Goal: Task Accomplishment & Management: Manage account settings

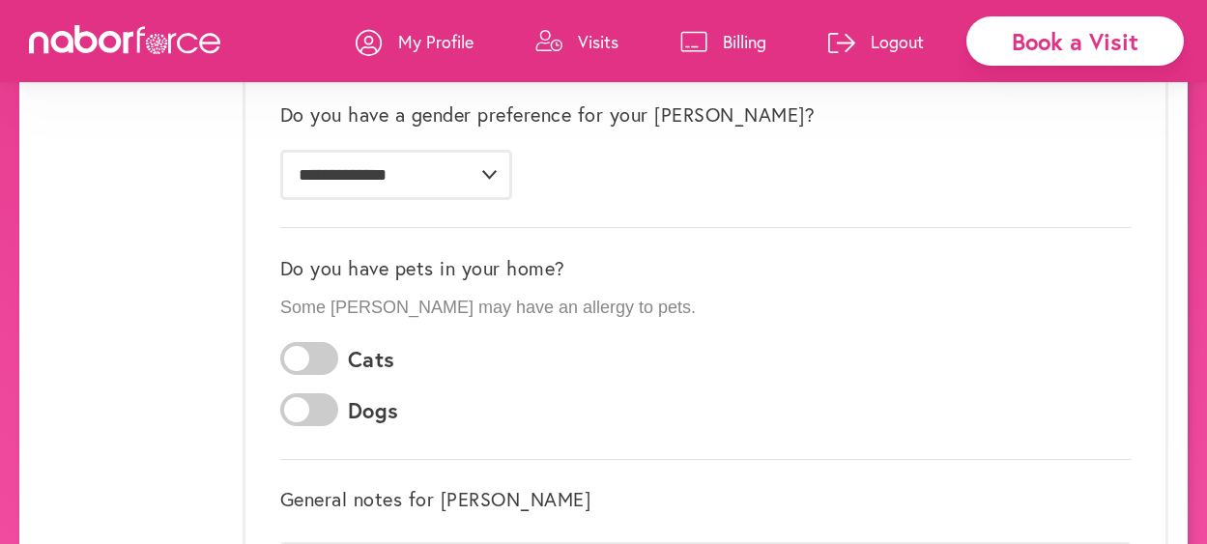
scroll to position [368, 0]
click at [578, 38] on p "Visits" at bounding box center [598, 41] width 41 height 23
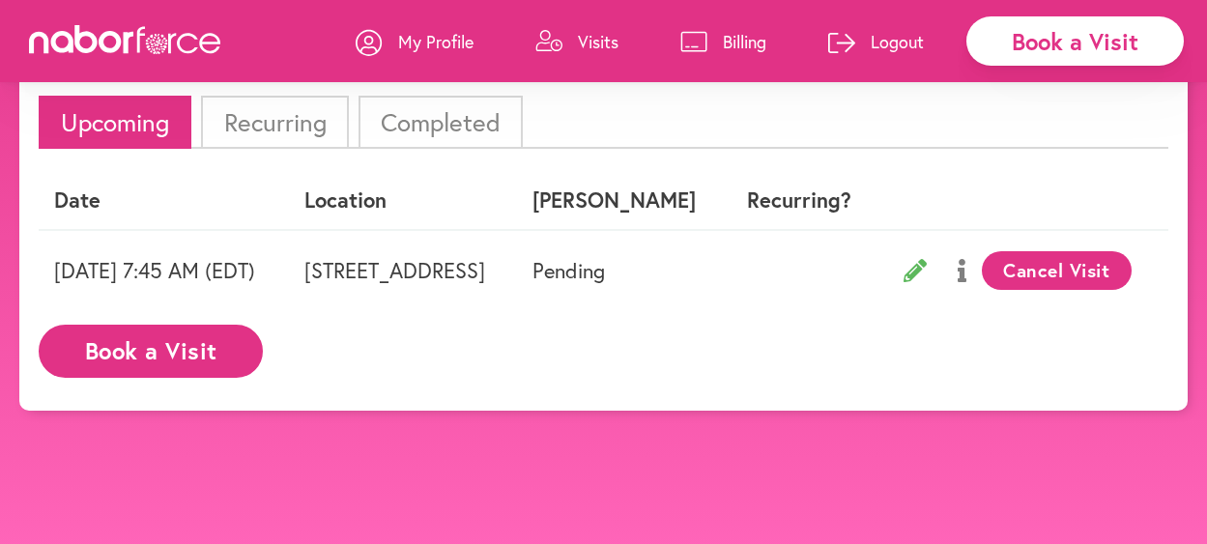
scroll to position [121, 0]
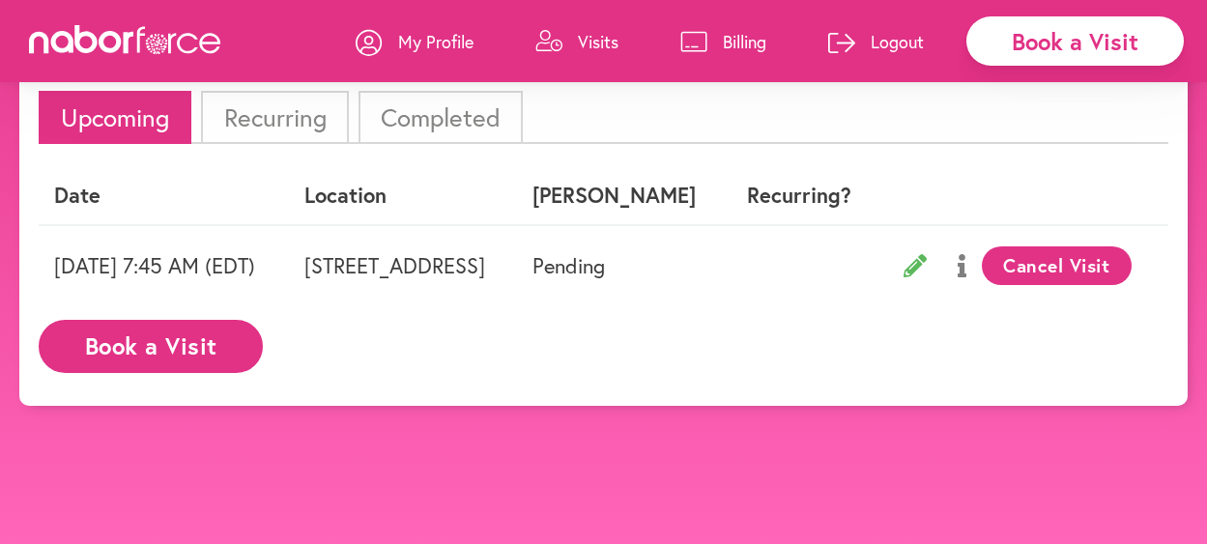
click at [398, 42] on p "My Profile" at bounding box center [435, 41] width 75 height 23
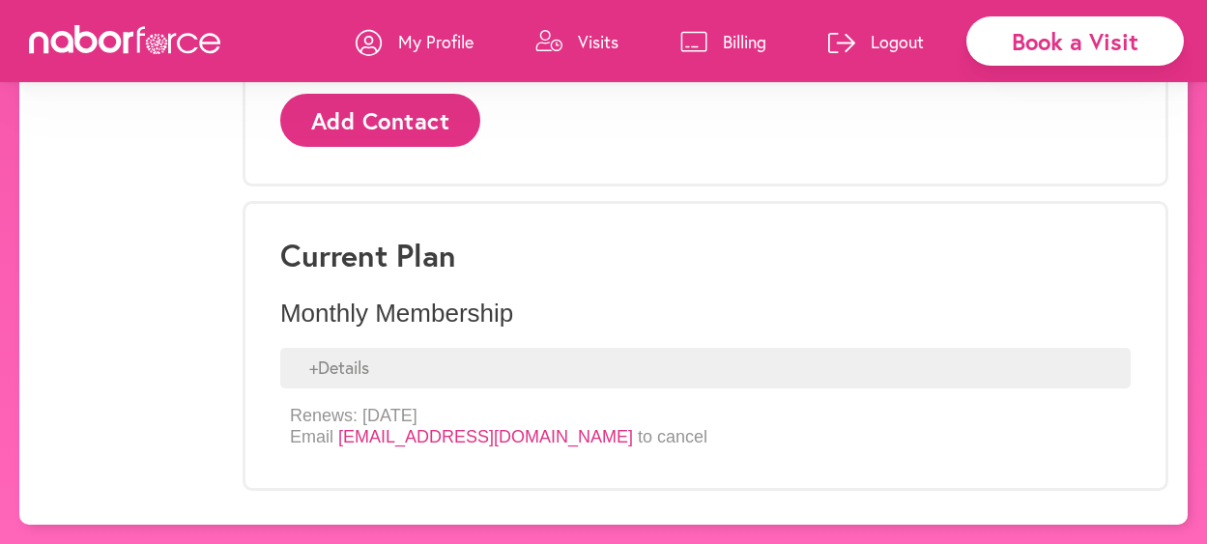
scroll to position [1334, 0]
click at [723, 49] on p "Billing" at bounding box center [744, 41] width 43 height 23
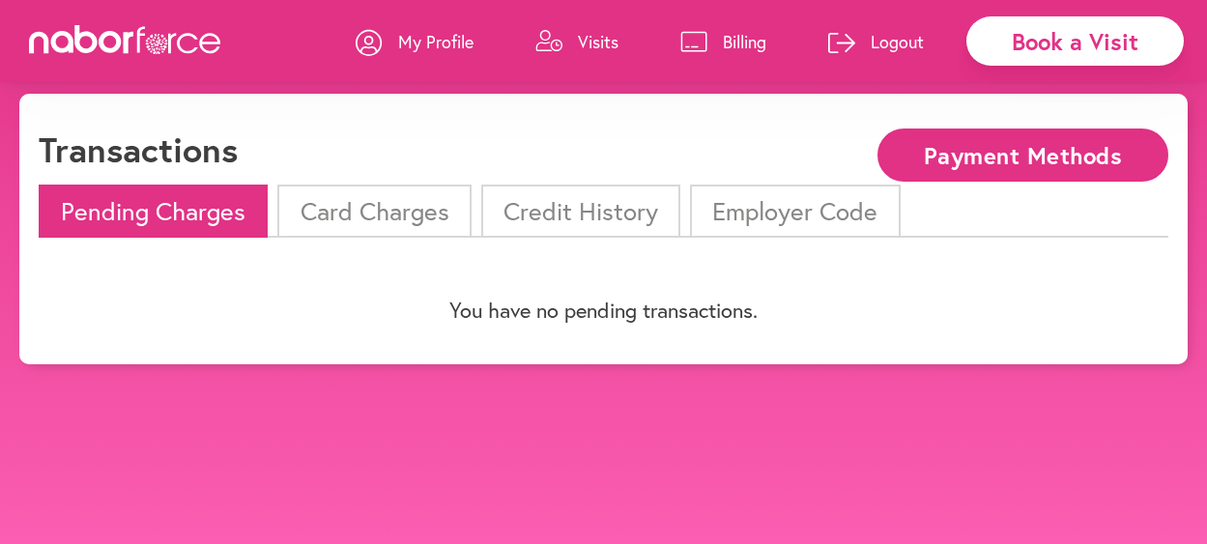
scroll to position [39, 0]
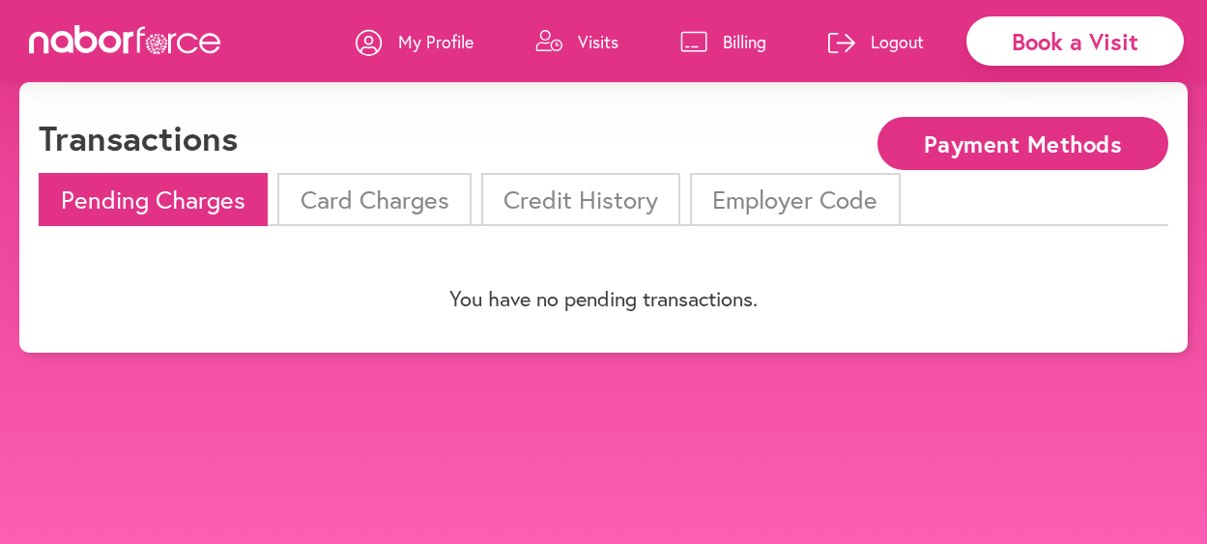
click at [1041, 135] on button "Payment Methods" at bounding box center [1022, 143] width 291 height 53
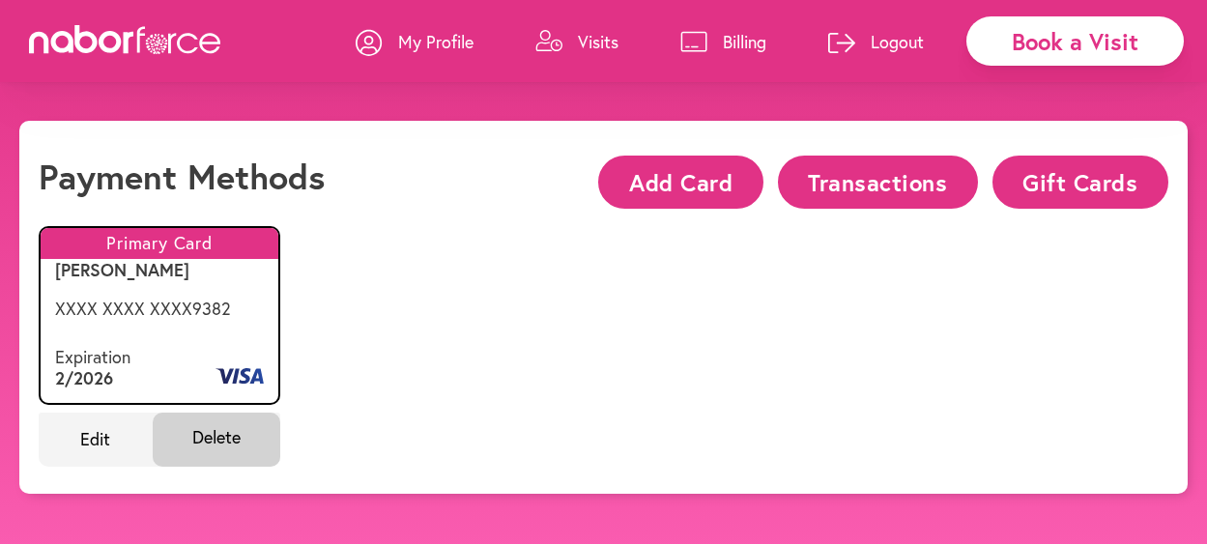
click at [578, 37] on p "Visits" at bounding box center [598, 41] width 41 height 23
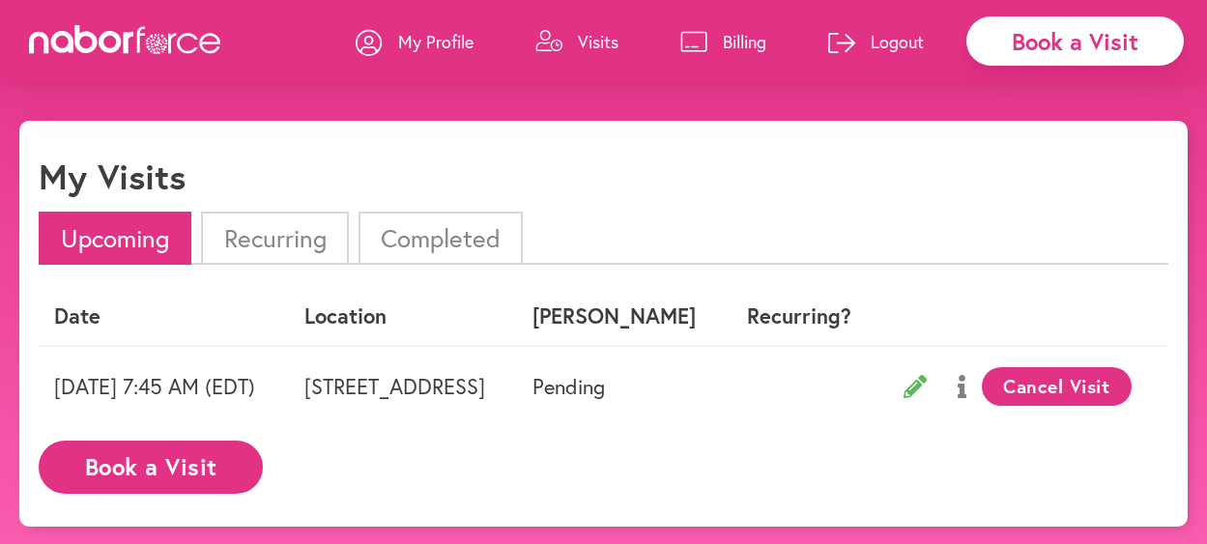
click at [398, 39] on p "My Profile" at bounding box center [435, 41] width 75 height 23
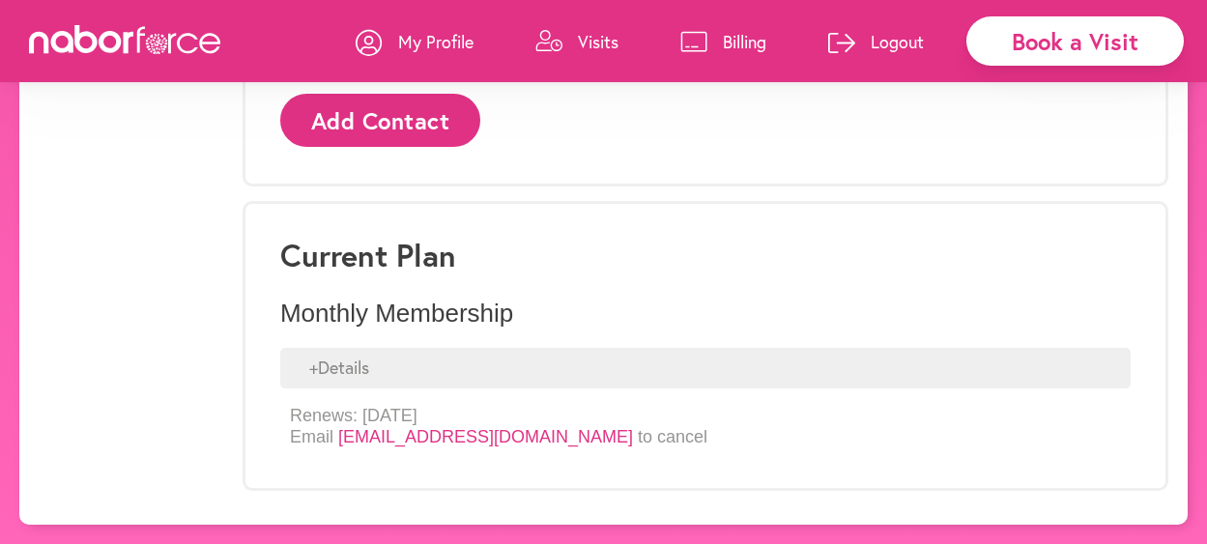
scroll to position [1566, 0]
click at [303, 348] on div "+ Details" at bounding box center [705, 368] width 850 height 41
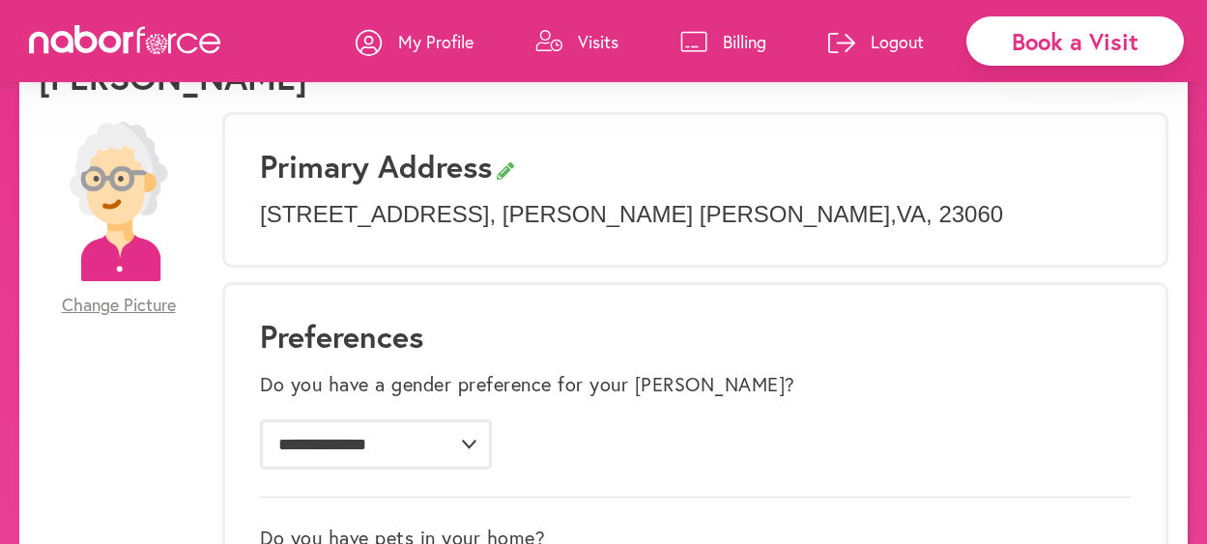
scroll to position [0, 0]
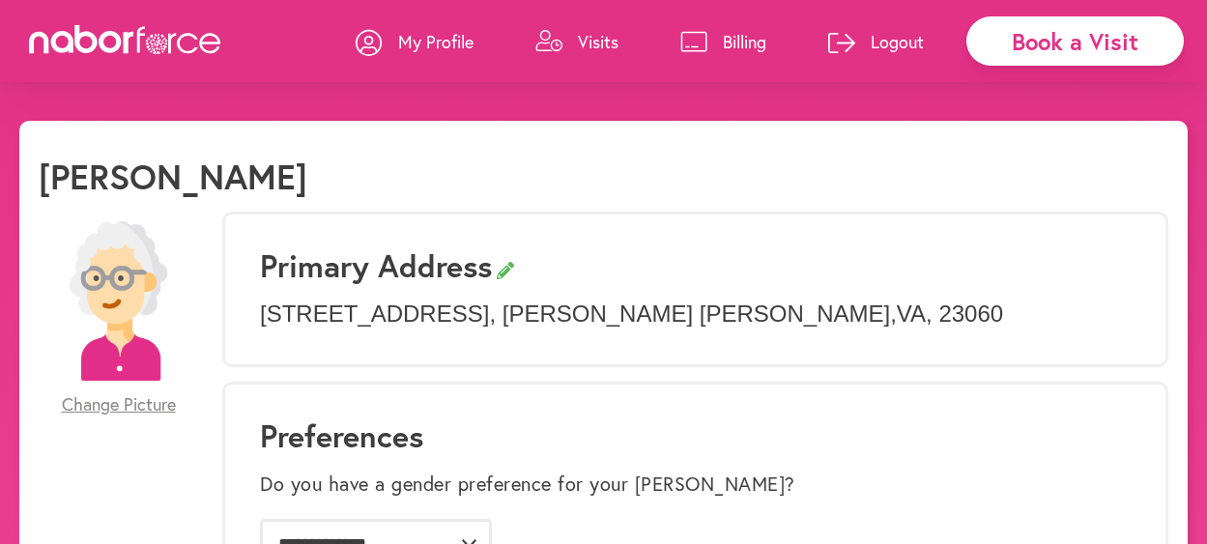
click at [398, 41] on p "My Profile" at bounding box center [435, 41] width 75 height 23
click at [578, 44] on p "Visits" at bounding box center [598, 41] width 41 height 23
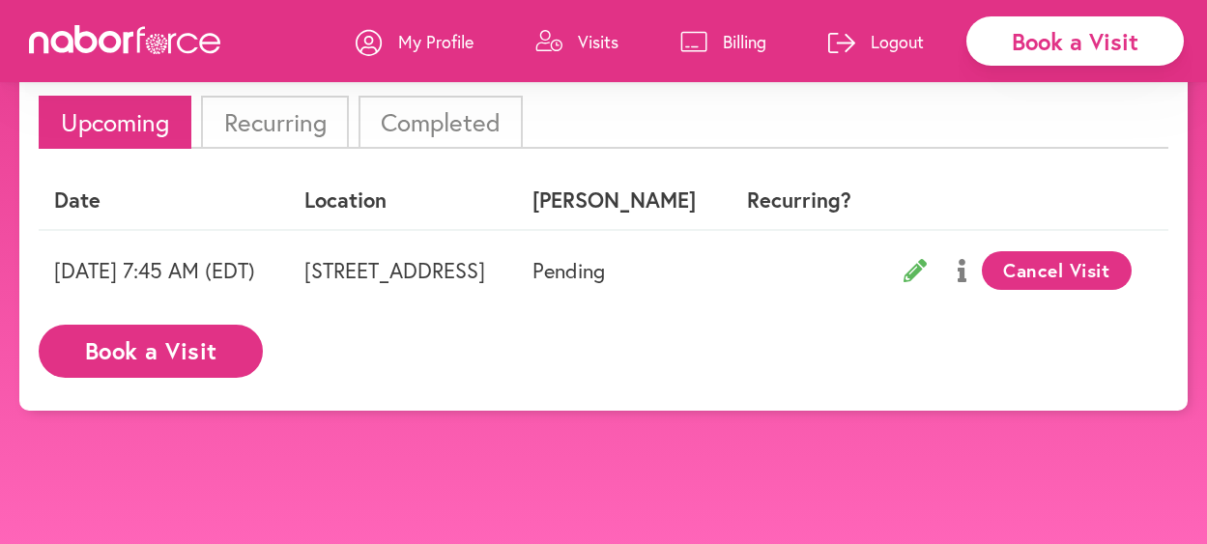
scroll to position [121, 0]
